Goal: Navigation & Orientation: Understand site structure

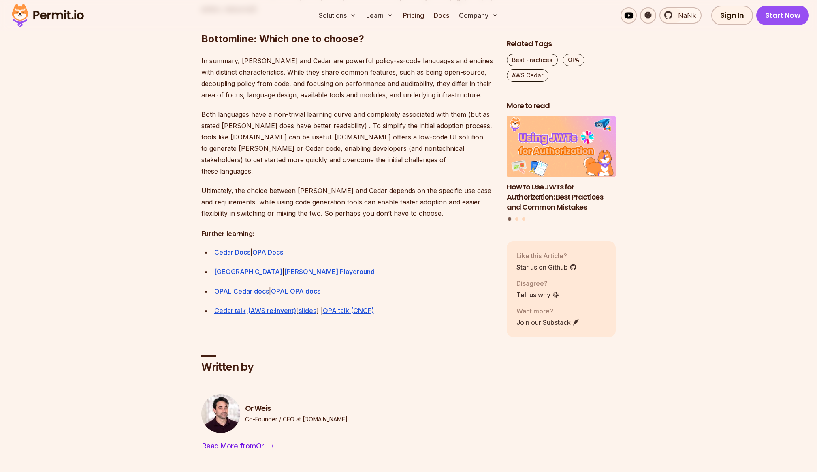
scroll to position [2233, 0]
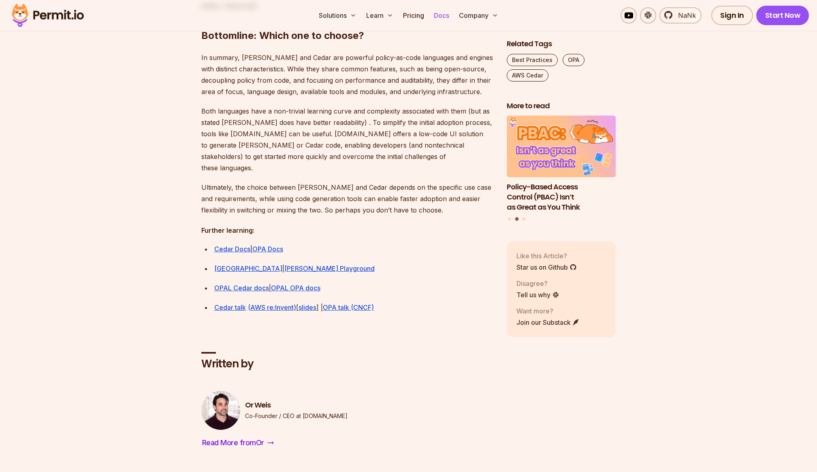
click at [443, 17] on link "Docs" at bounding box center [442, 15] width 22 height 16
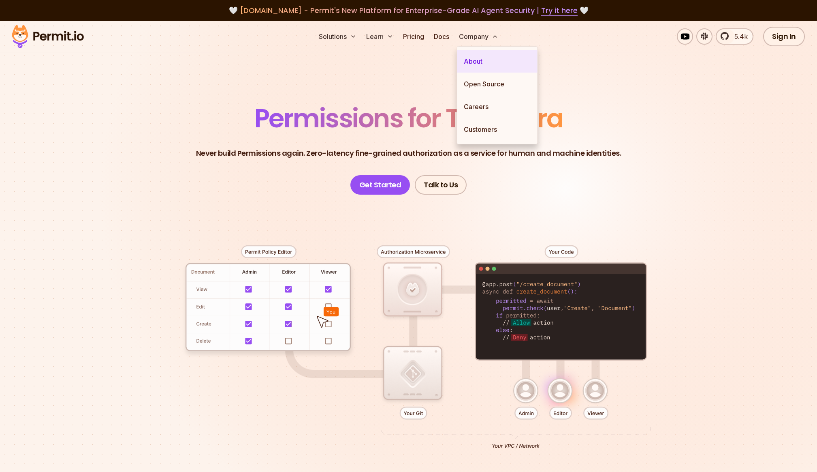
click at [474, 62] on link "About" at bounding box center [498, 61] width 80 height 23
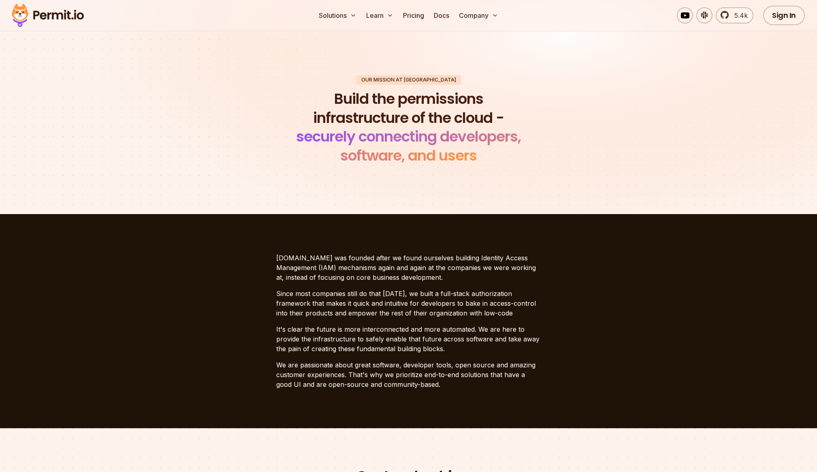
scroll to position [25, 0]
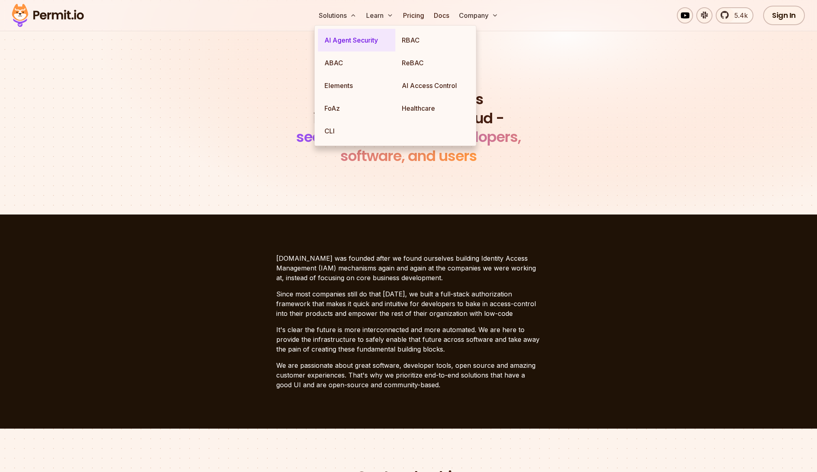
click at [343, 45] on link "AI Agent Security" at bounding box center [356, 40] width 77 height 23
